Goal: Task Accomplishment & Management: Manage account settings

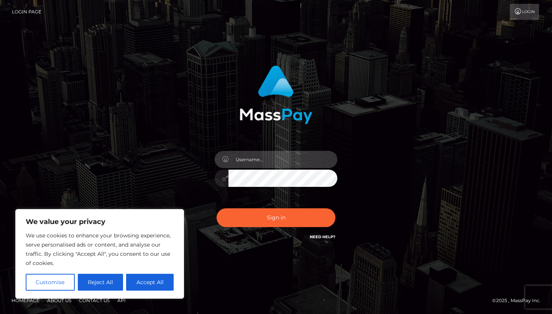
type input "[EMAIL_ADDRESS][DOMAIN_NAME]"
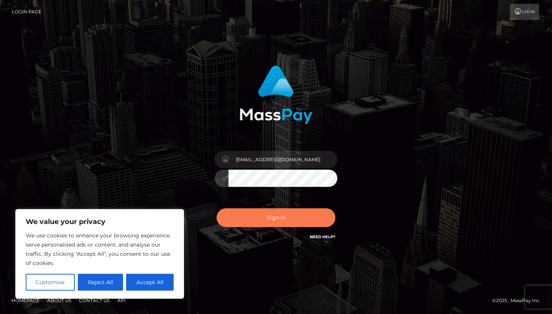
click at [263, 218] on button "Sign in" at bounding box center [276, 218] width 119 height 19
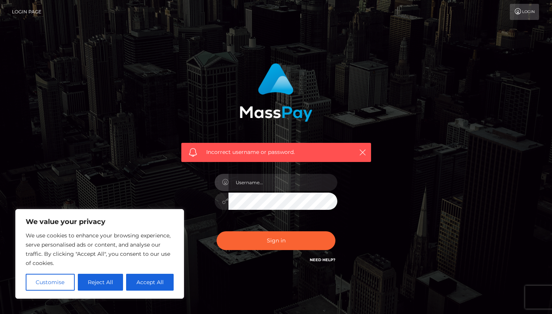
click at [374, 175] on div "Incorrect username or password." at bounding box center [276, 164] width 201 height 213
click at [127, 282] on button "Accept All" at bounding box center [150, 282] width 48 height 17
checkbox input "true"
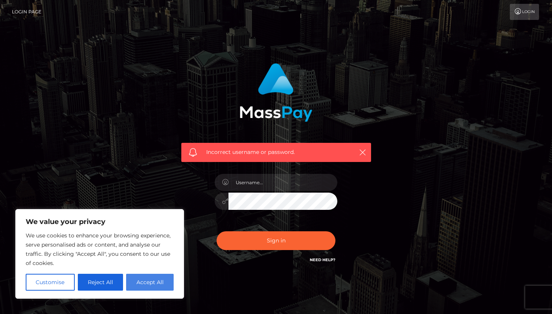
checkbox input "true"
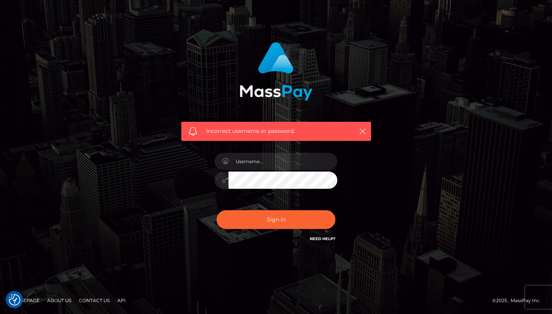
scroll to position [20, 0]
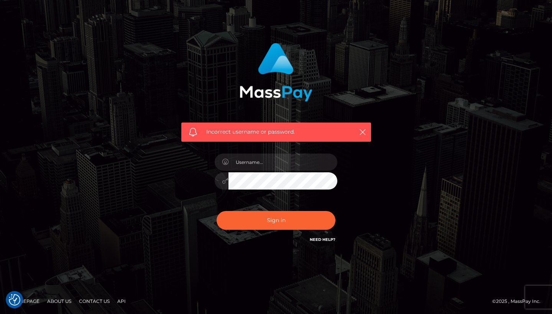
click at [316, 242] on div "Need Help?" at bounding box center [323, 241] width 26 height 10
click at [314, 238] on link "Need Help?" at bounding box center [323, 239] width 26 height 5
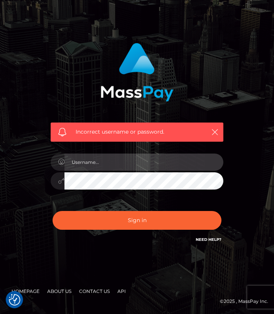
click at [161, 166] on input "text" at bounding box center [143, 162] width 159 height 17
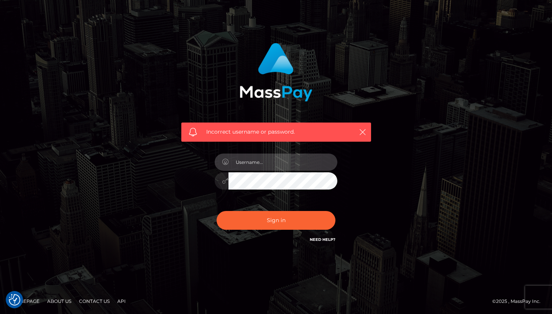
type input "freyaherexx@gmail.com"
click at [276, 220] on button "Sign in" at bounding box center [276, 220] width 119 height 19
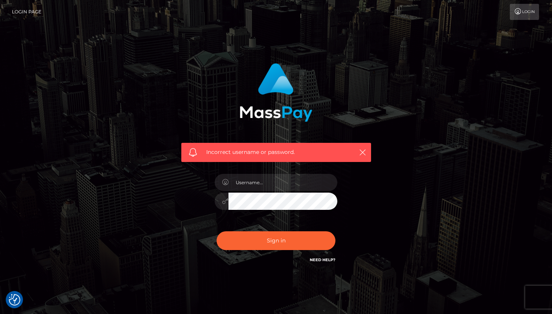
checkbox input "true"
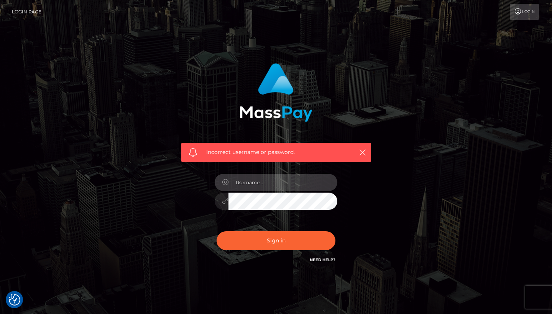
type input "[EMAIL_ADDRESS][DOMAIN_NAME]"
click at [276, 240] on button "Sign in" at bounding box center [276, 241] width 119 height 19
type input "[EMAIL_ADDRESS][DOMAIN_NAME]"
click at [276, 240] on button "Sign in" at bounding box center [276, 241] width 119 height 19
type input "[EMAIL_ADDRESS][DOMAIN_NAME]"
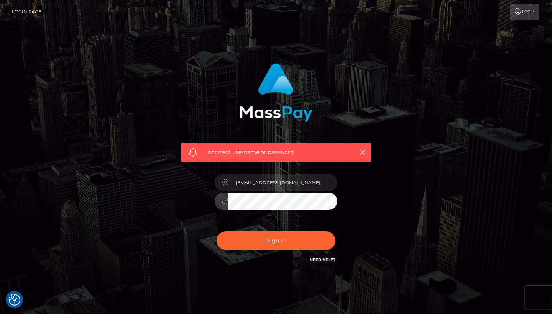
click at [276, 240] on button "Sign in" at bounding box center [276, 241] width 119 height 19
type input "[EMAIL_ADDRESS][DOMAIN_NAME]"
click at [276, 240] on button "Sign in" at bounding box center [276, 241] width 119 height 19
type input "freyaherexx@gmail.com"
click at [137, 87] on div "Incorrect username or password. freyaherexx@gmail.com" at bounding box center [276, 168] width 437 height 221
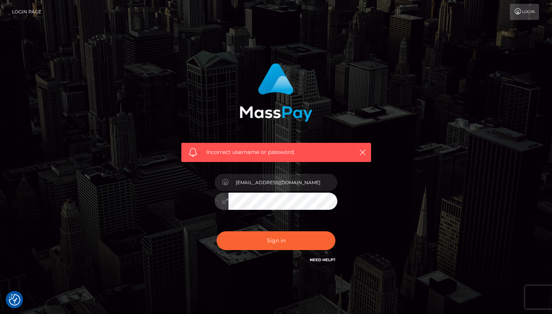
click at [276, 240] on button "Sign in" at bounding box center [276, 241] width 119 height 19
click at [520, 13] on icon at bounding box center [518, 11] width 8 height 6
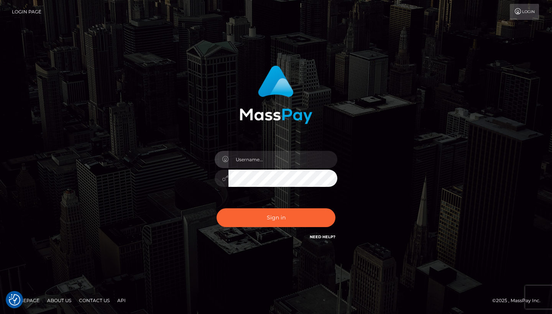
click at [191, 224] on div "Sign in" at bounding box center [276, 154] width 201 height 188
click at [11, 12] on div "Login Page Login" at bounding box center [276, 12] width 540 height 16
click at [16, 12] on link "Login Page" at bounding box center [27, 12] width 30 height 16
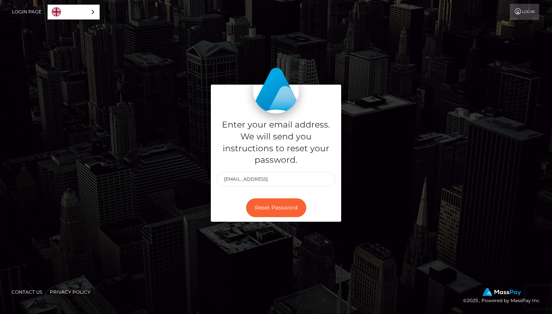
click at [329, 202] on div "Reset Password" at bounding box center [276, 208] width 130 height 28
click at [272, 180] on input "freyaherexx@gmail.vom" at bounding box center [276, 179] width 119 height 14
type input "freyaherexx@gmail.com"
click at [316, 195] on div "Reset Password" at bounding box center [276, 208] width 130 height 28
click at [290, 205] on button "Reset Password" at bounding box center [276, 208] width 60 height 19
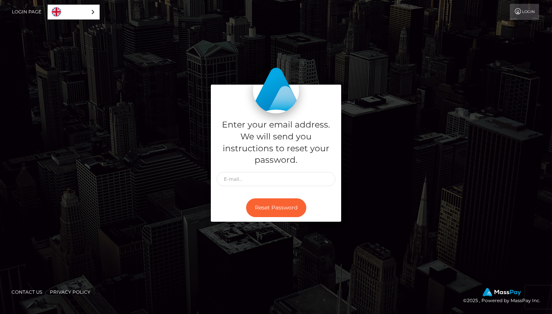
click at [398, 184] on div "Enter your email address. We will send you instructions to reset your password.…" at bounding box center [276, 157] width 437 height 145
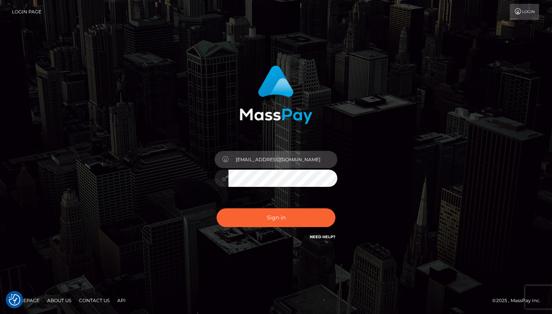
type input "freyaherexx@gmail.com"
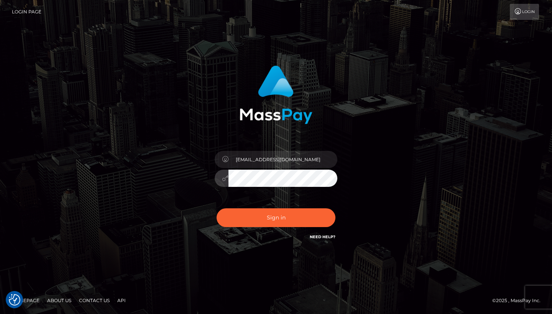
click at [276, 218] on button "Sign in" at bounding box center [276, 218] width 119 height 19
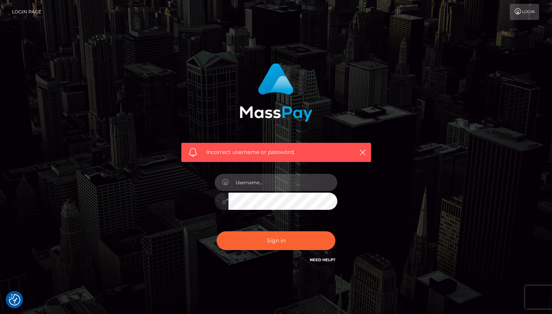
type input "t"
type input "freyaherexx@gmail.com"
click at [346, 203] on div "Incorrect username or password. freyaherexx@gmail.com" at bounding box center [276, 164] width 201 height 213
click at [276, 240] on button "Sign in" at bounding box center [276, 241] width 119 height 19
